Goal: Task Accomplishment & Management: Manage account settings

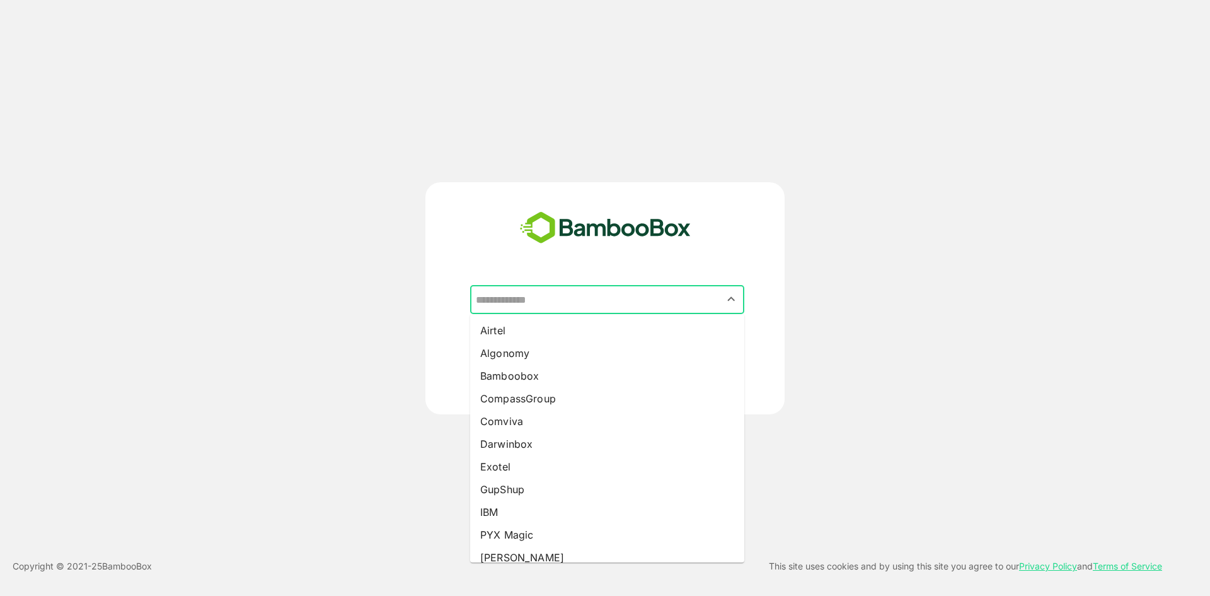
click at [528, 298] on input "text" at bounding box center [607, 299] width 269 height 24
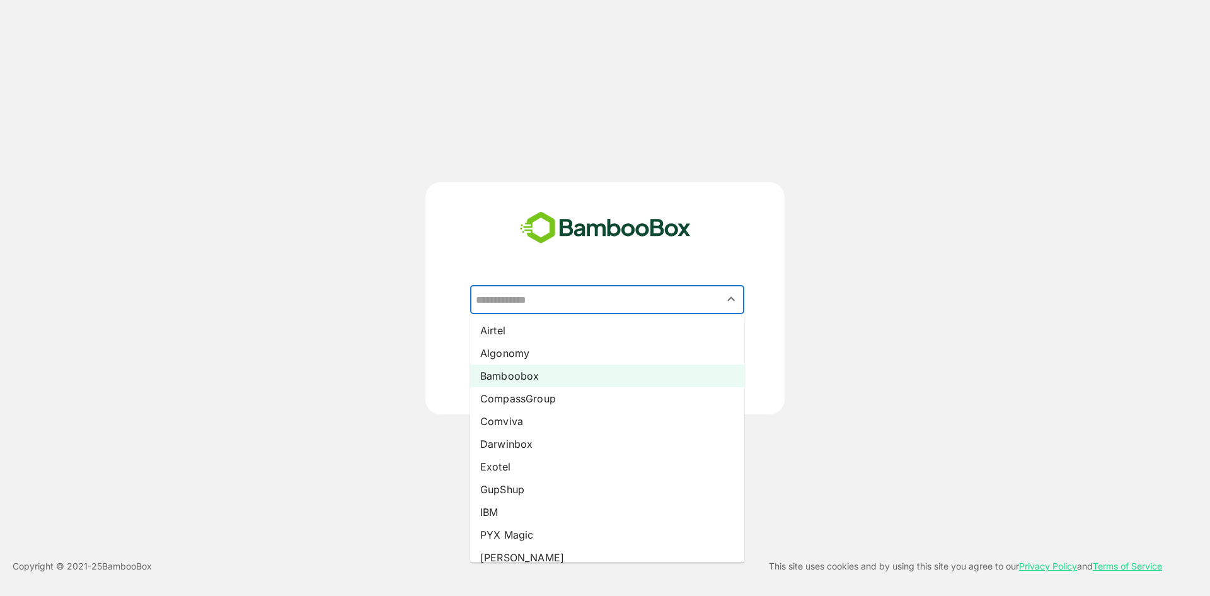
click at [557, 373] on li "Bamboobox" at bounding box center [607, 375] width 274 height 23
type input "*********"
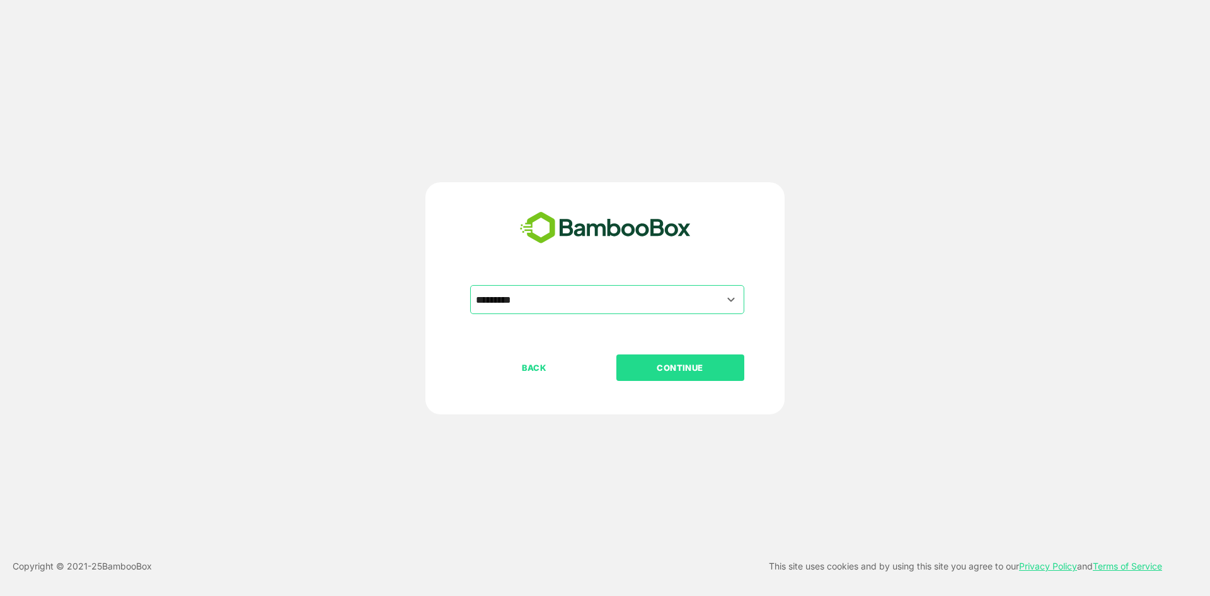
click at [654, 365] on p "CONTINUE" at bounding box center [680, 368] width 126 height 14
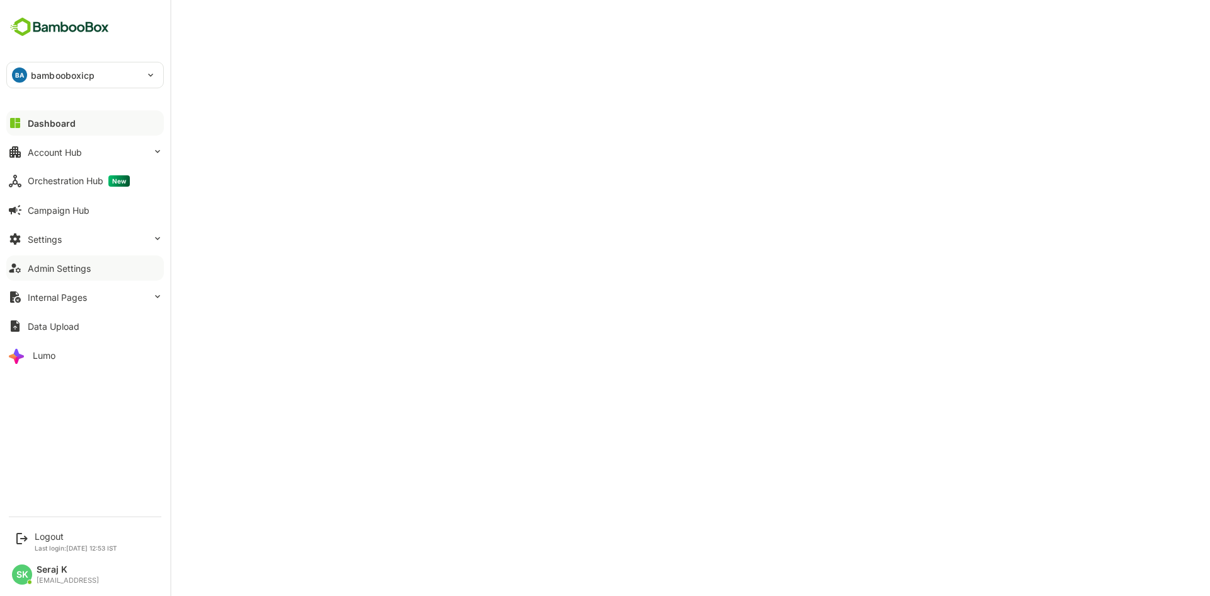
click at [78, 276] on button "Admin Settings" at bounding box center [85, 267] width 158 height 25
click at [54, 238] on div "Settings" at bounding box center [45, 239] width 34 height 11
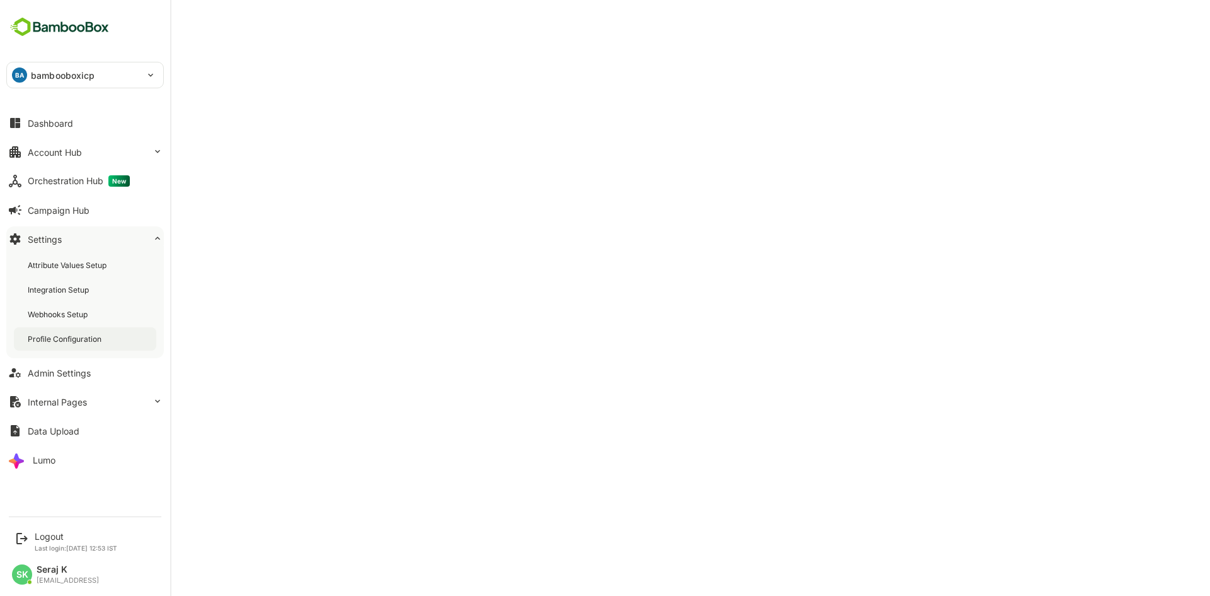
click at [85, 341] on div "Profile Configuration" at bounding box center [66, 338] width 76 height 11
